Goal: Find specific page/section: Find specific page/section

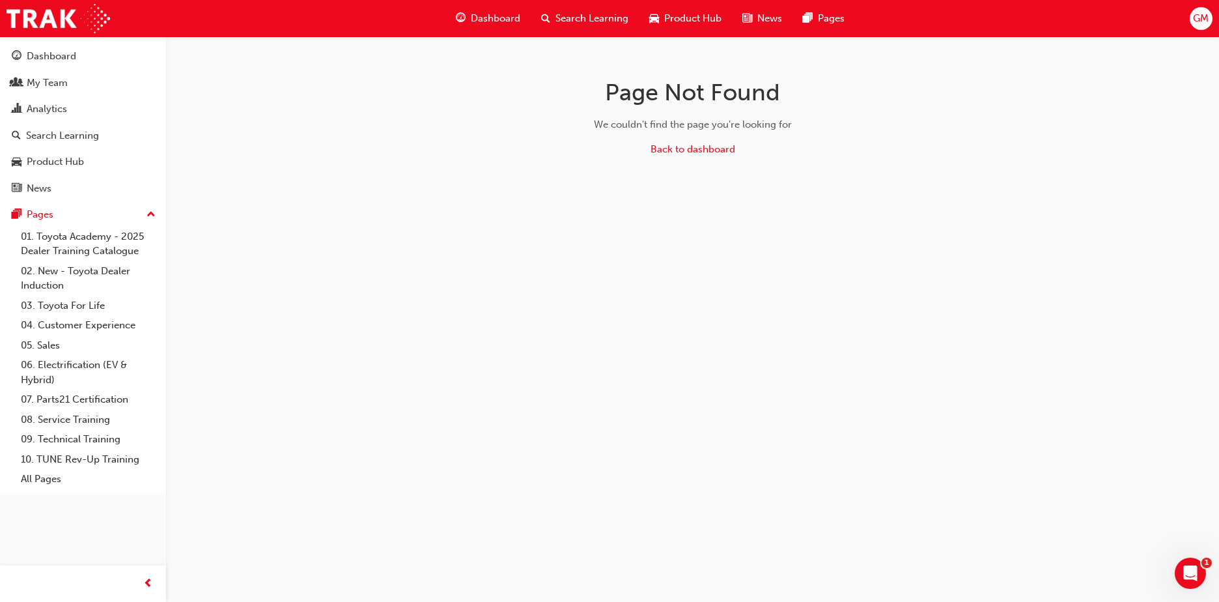
click at [946, 86] on div "Page Not Found We couldn't find the page you're looking for Back to dashboard" at bounding box center [609, 301] width 1219 height 602
click at [57, 86] on div "My Team" at bounding box center [47, 83] width 41 height 15
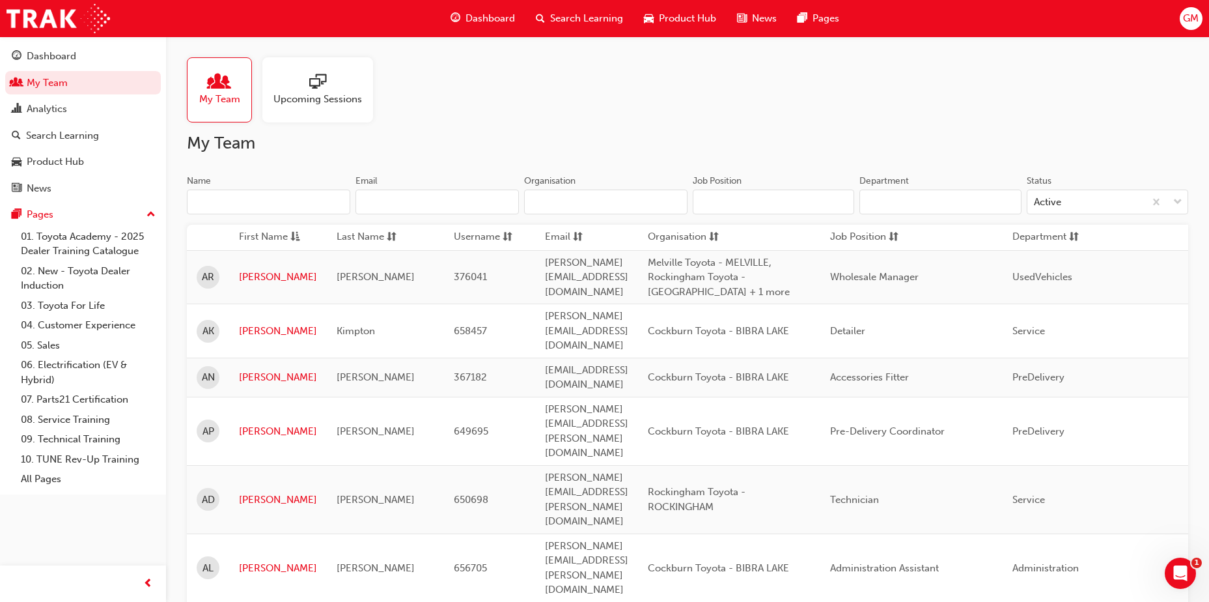
click at [253, 205] on input "Name" at bounding box center [268, 202] width 163 height 25
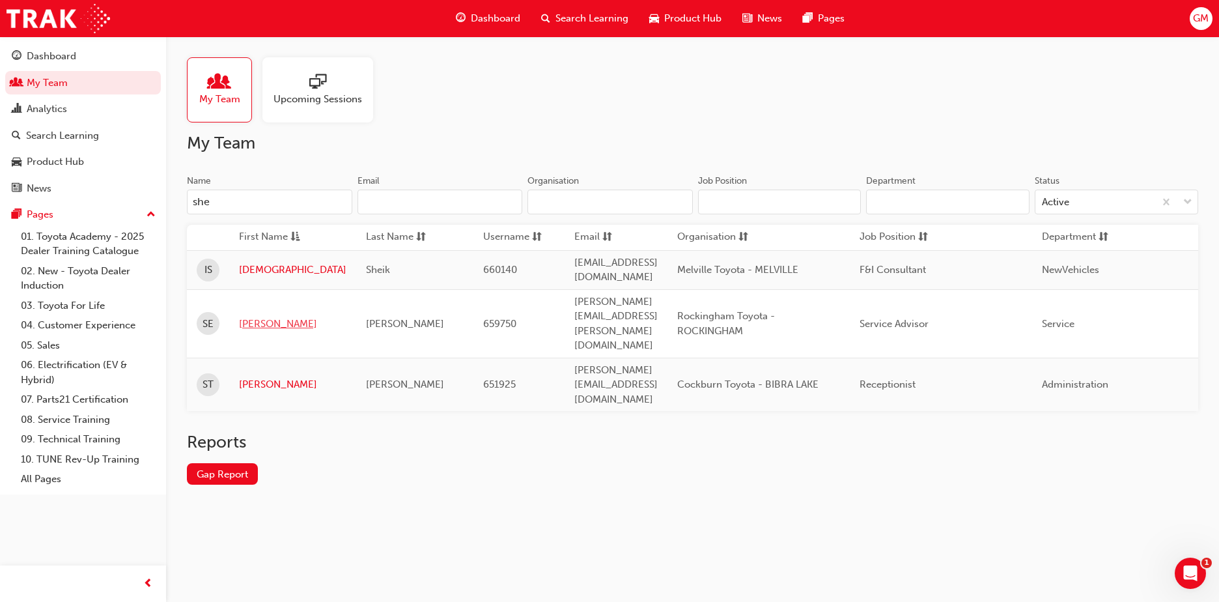
type input "she"
click at [259, 317] on link "[PERSON_NAME]" at bounding box center [292, 324] width 107 height 15
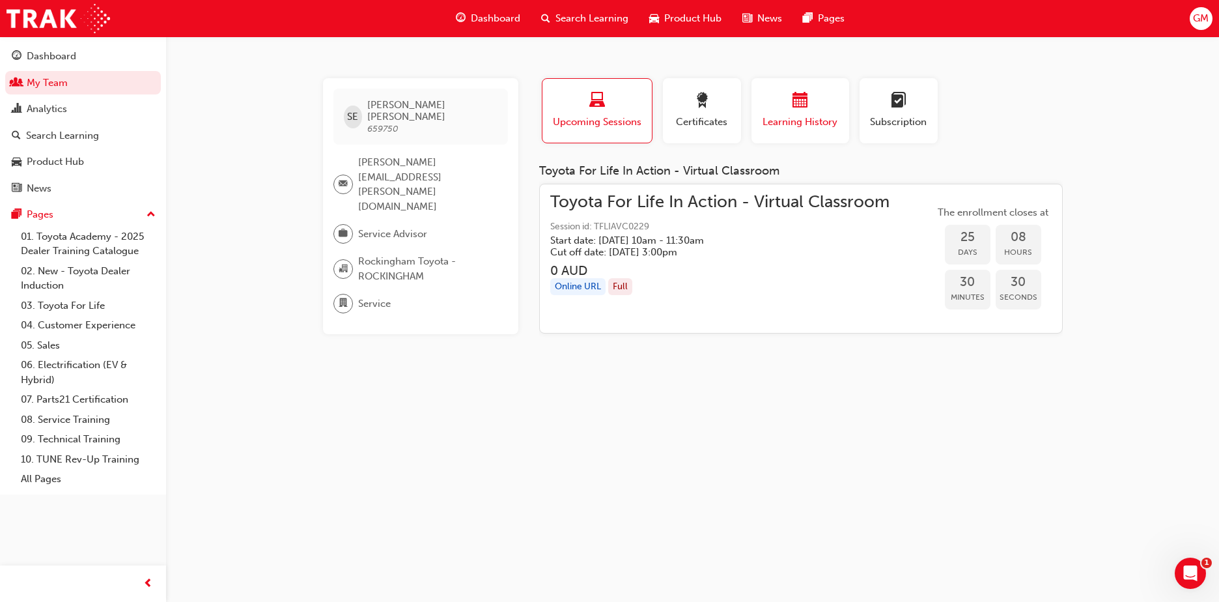
click at [802, 111] on div "button" at bounding box center [800, 102] width 78 height 20
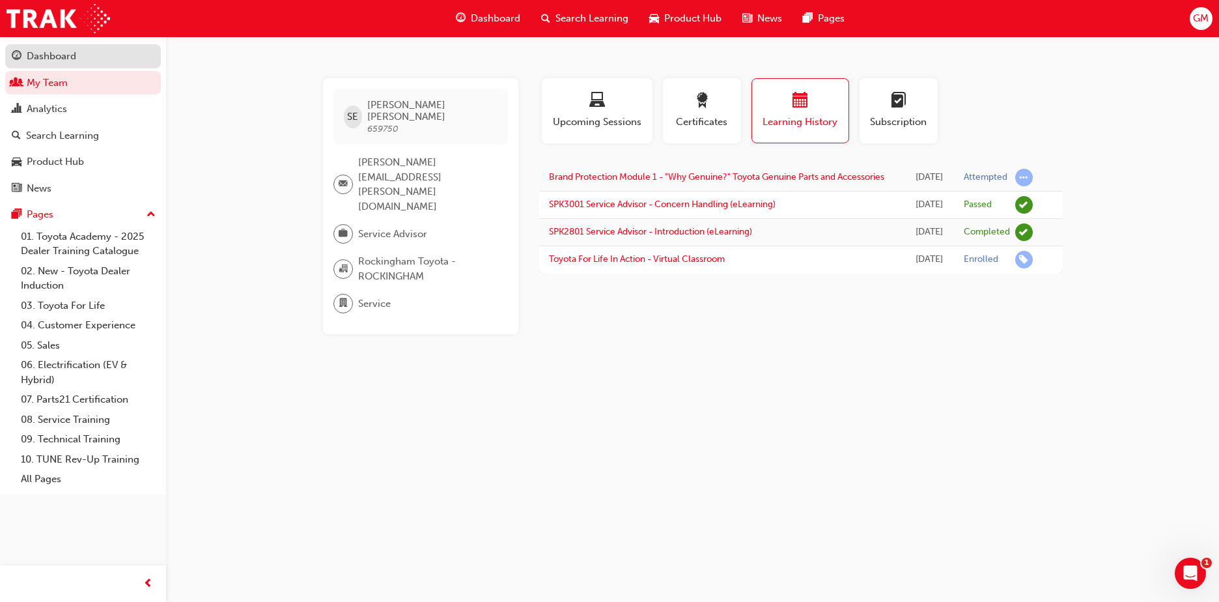
click at [51, 51] on div "Dashboard" at bounding box center [51, 56] width 49 height 15
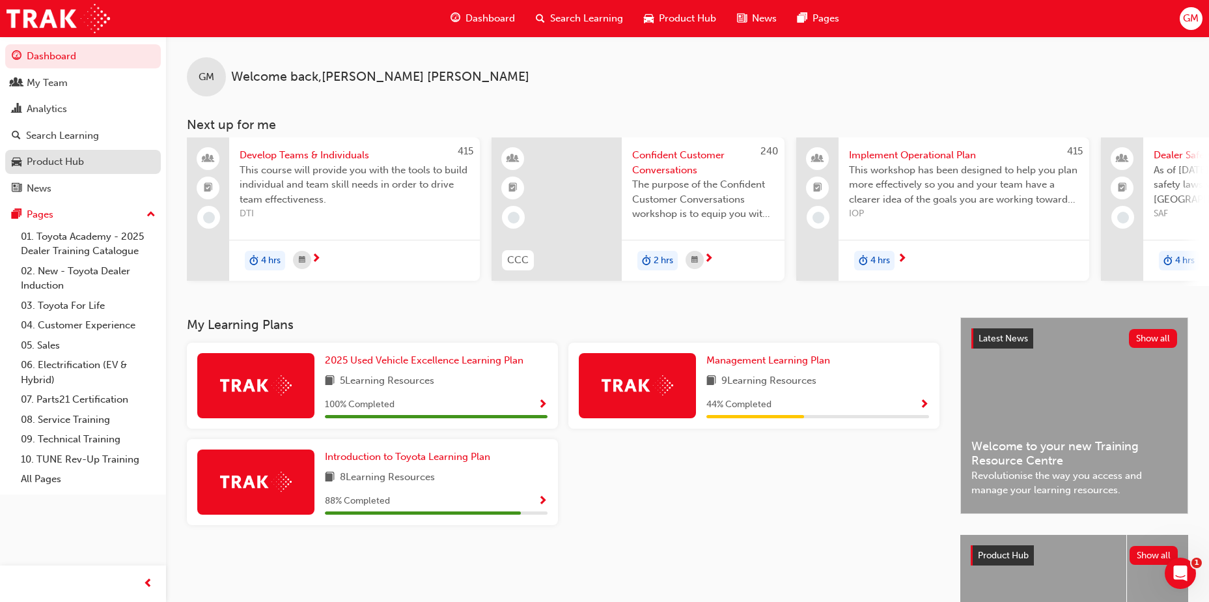
click at [45, 158] on div "Product Hub" at bounding box center [55, 161] width 57 height 15
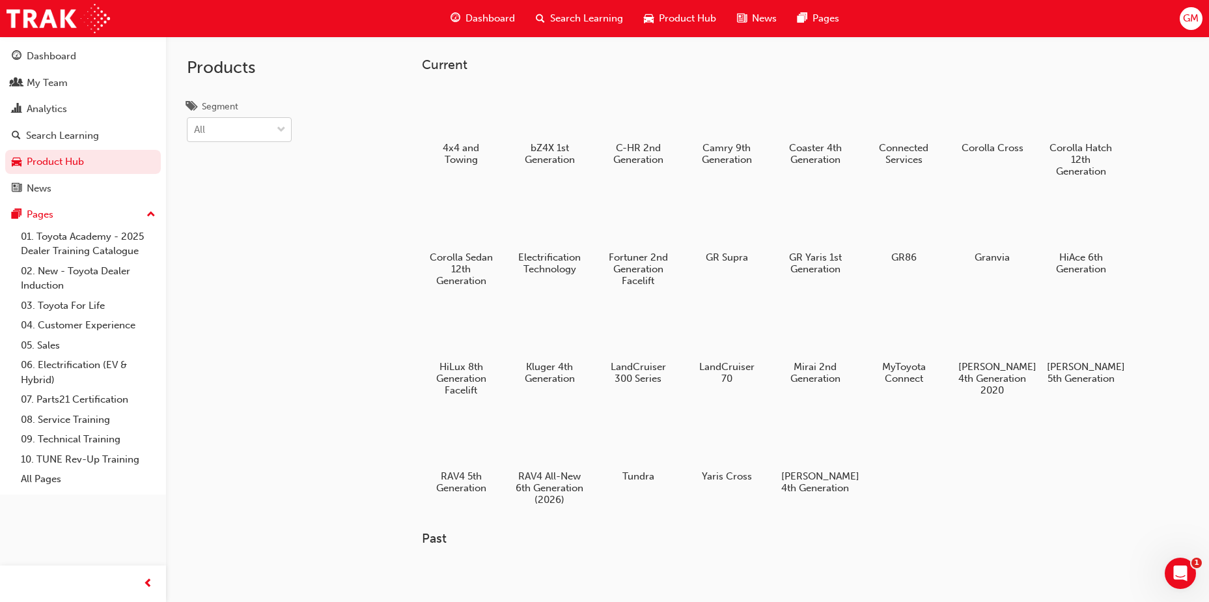
click at [281, 126] on span "down-icon" at bounding box center [281, 130] width 9 height 17
click at [195, 126] on input "Segment All" at bounding box center [194, 129] width 1 height 11
click at [281, 126] on span "down-icon" at bounding box center [281, 130] width 9 height 17
click at [195, 126] on input "Segment 0 results available. Select is focused ,type to refine list, press Down…" at bounding box center [194, 129] width 1 height 11
